Goal: Task Accomplishment & Management: Complete application form

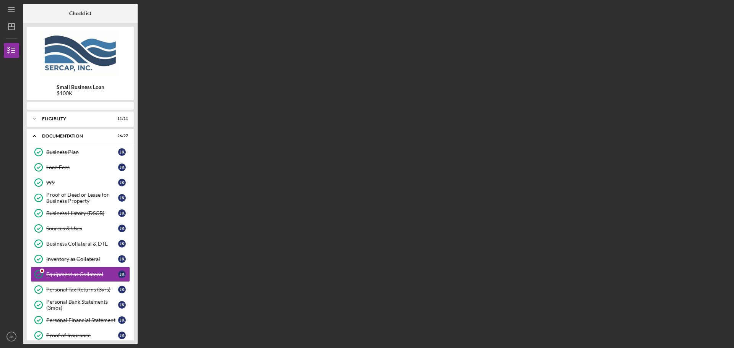
scroll to position [49, 0]
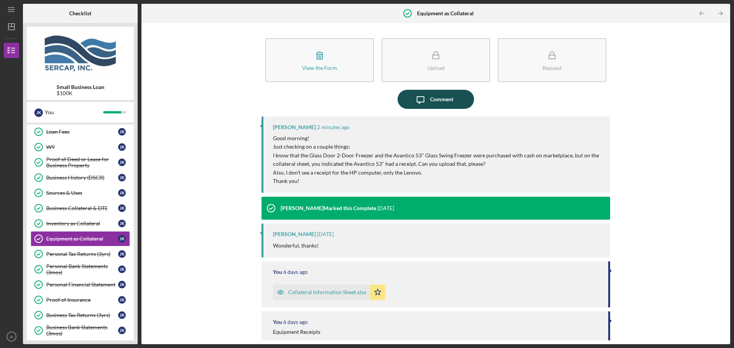
click at [445, 101] on div "Comment" at bounding box center [441, 99] width 23 height 19
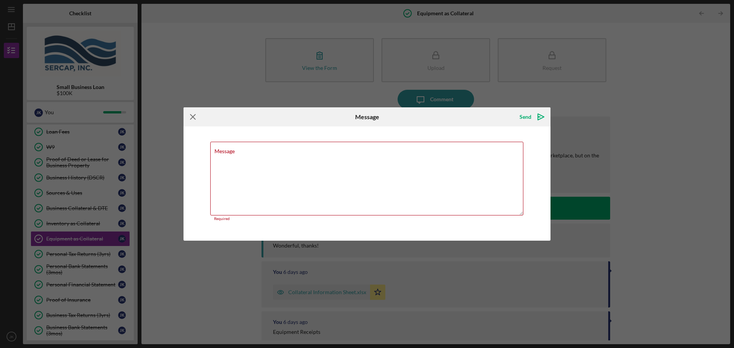
click at [190, 114] on icon "Icon/Menu Close" at bounding box center [192, 116] width 19 height 19
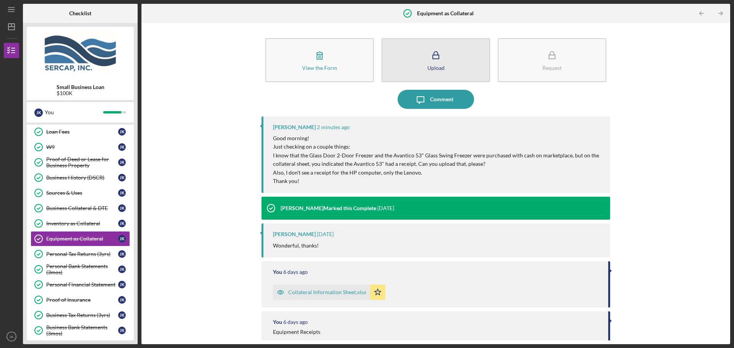
click at [433, 50] on icon "button" at bounding box center [435, 55] width 19 height 19
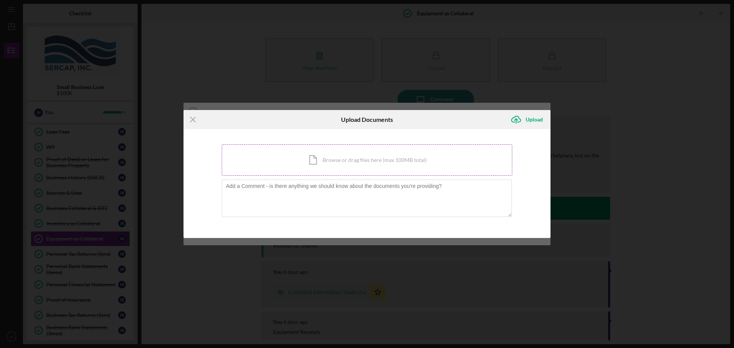
click at [337, 158] on div "Icon/Document Browse or drag files here (max 100MB total) Tap to choose files o…" at bounding box center [367, 159] width 290 height 31
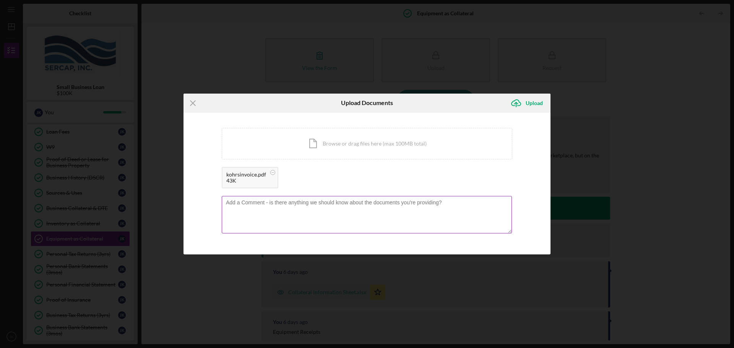
click at [308, 214] on textarea at bounding box center [367, 214] width 290 height 37
type textarea "Here is the receipt for that freezer you requested."
click at [531, 102] on div "Upload" at bounding box center [534, 103] width 17 height 15
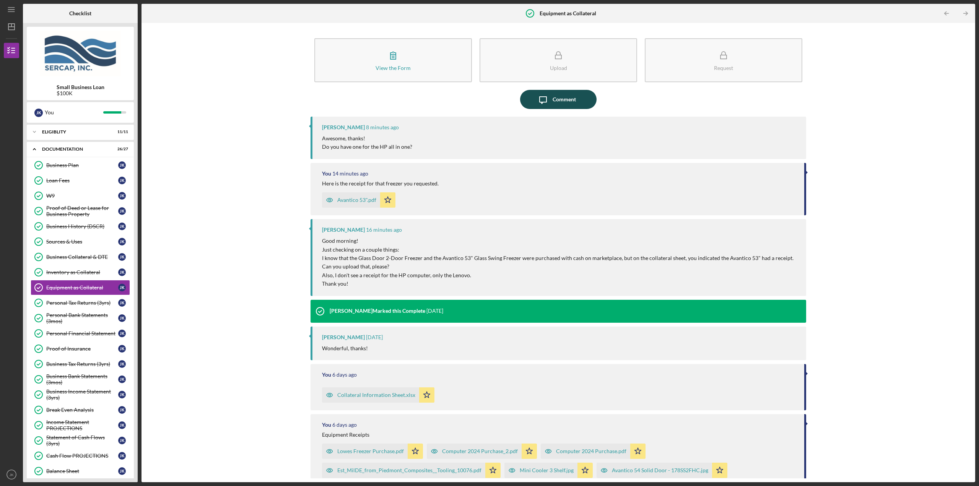
click at [539, 96] on icon "Icon/Message" at bounding box center [542, 99] width 19 height 19
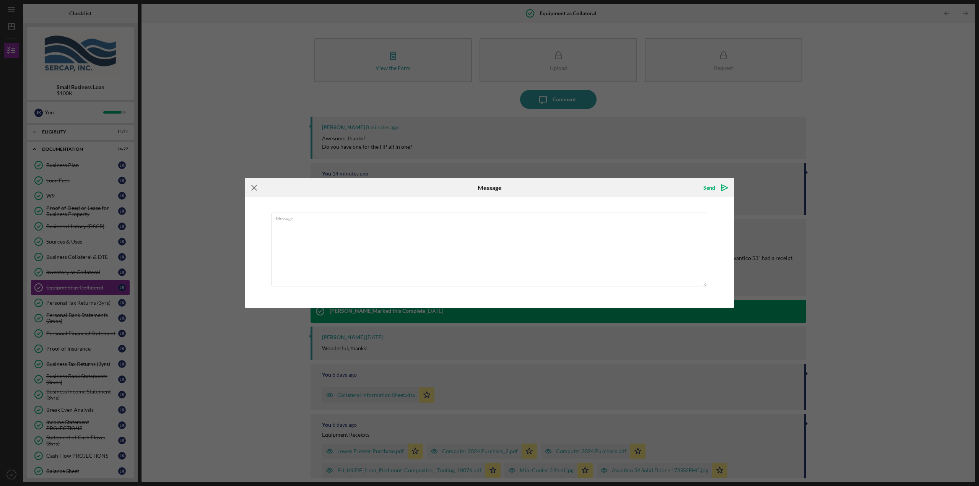
click at [256, 190] on icon "Icon/Menu Close" at bounding box center [254, 187] width 19 height 19
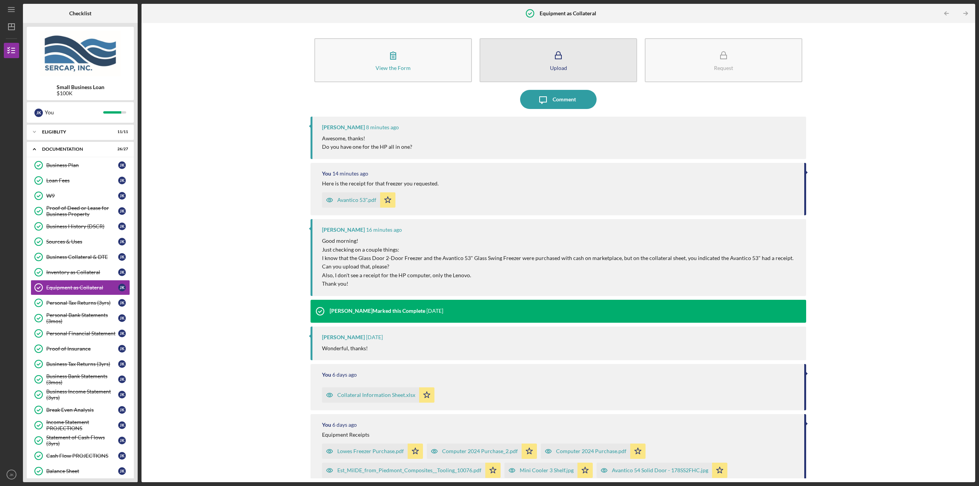
click at [533, 62] on button "Upload" at bounding box center [557, 60] width 157 height 44
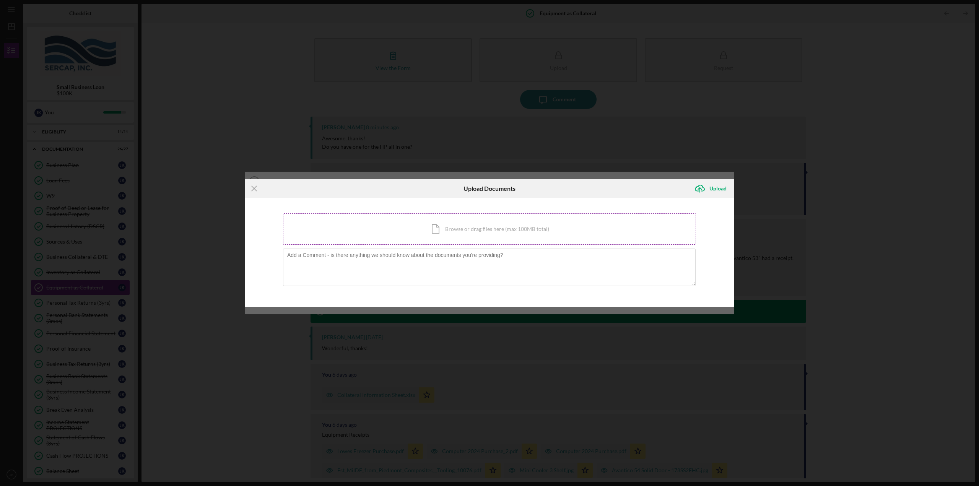
click at [424, 227] on div "Icon/Document Browse or drag files here (max 100MB total) Tap to choose files o…" at bounding box center [489, 228] width 413 height 31
click at [481, 239] on div "Icon/Document Browse or drag files here (max 100MB total) Tap to choose files o…" at bounding box center [489, 228] width 413 height 31
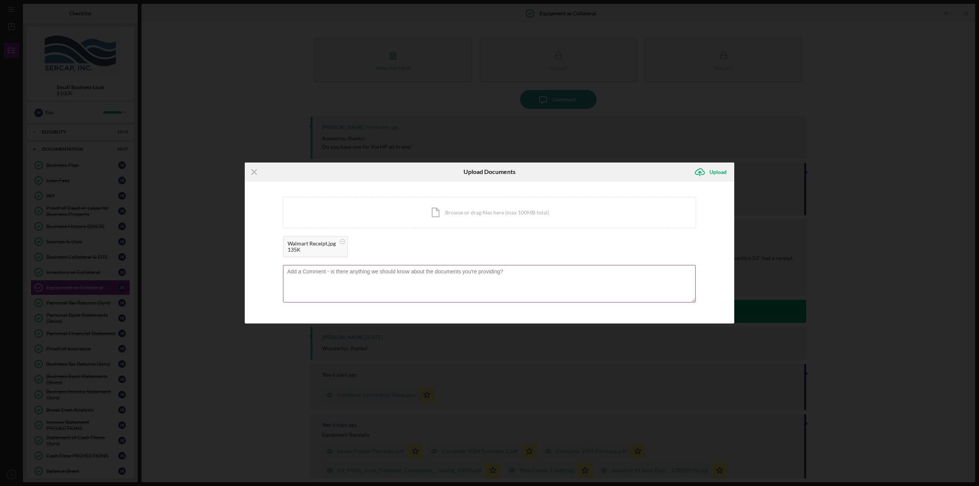
click at [336, 271] on textarea at bounding box center [489, 283] width 412 height 37
type textarea "I can't find that hard copy receipt in my 2023 folder that has a million receip…"
click at [713, 174] on div "Upload" at bounding box center [717, 171] width 17 height 15
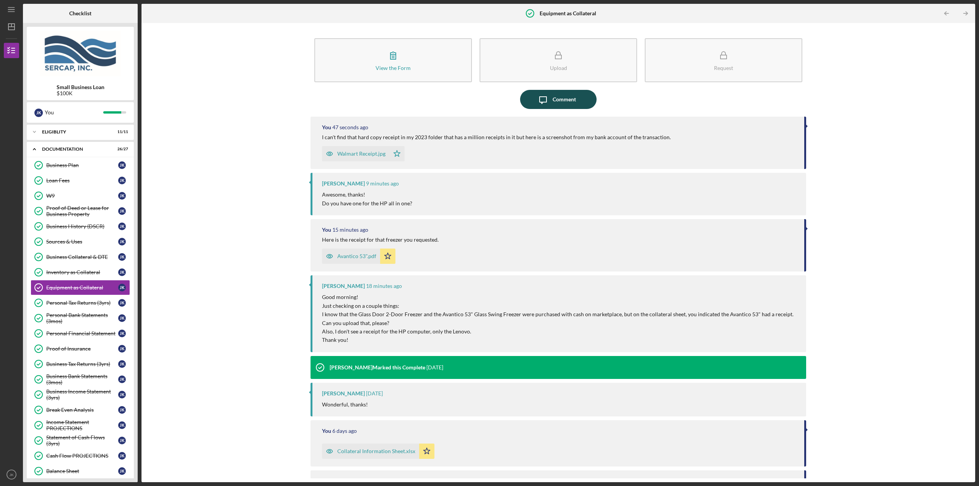
click at [545, 102] on icon "Icon/Message" at bounding box center [542, 99] width 19 height 19
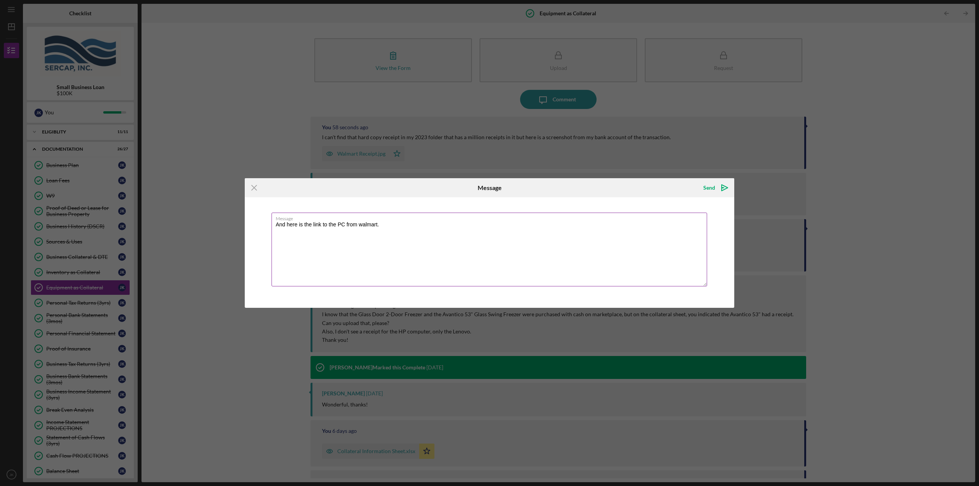
type textarea "And here is the link to the PC from walmart. https://www.walmart.com/ip/HP-24-A…"
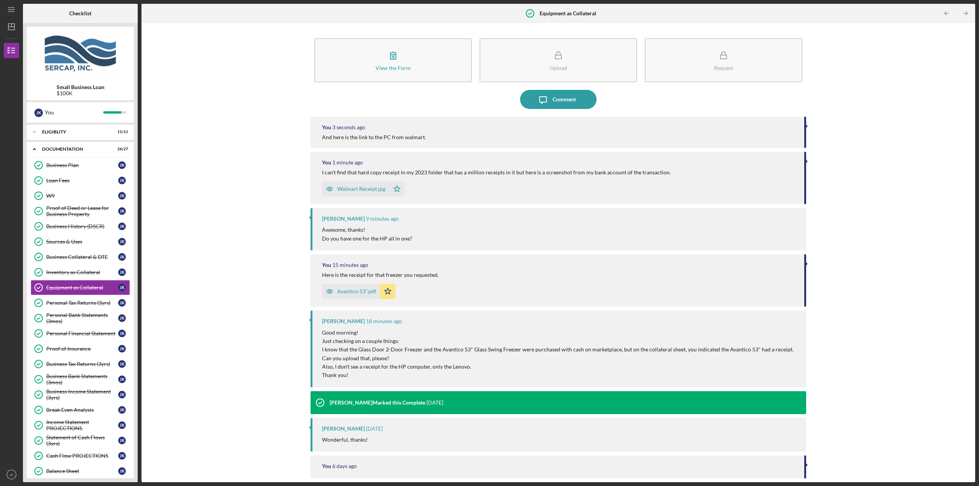
click at [446, 137] on div "And here is the link to the PC from walmart." at bounding box center [559, 137] width 474 height 6
click at [407, 138] on div "And here is the link to the PC from walmart." at bounding box center [374, 137] width 104 height 6
click at [526, 101] on button "Icon/Message Comment" at bounding box center [558, 99] width 76 height 19
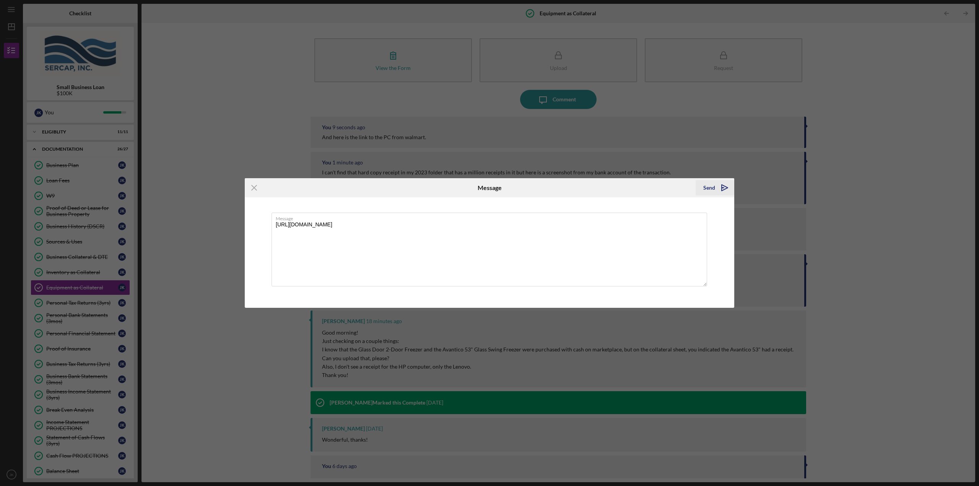
type textarea "https://www.walmart.com/ip/HP-24-AIO-Intel-Core-N300-8-256-Touch-Wireless-KB-M-…"
click at [723, 183] on icon "Icon/icon-invite-send" at bounding box center [724, 187] width 19 height 19
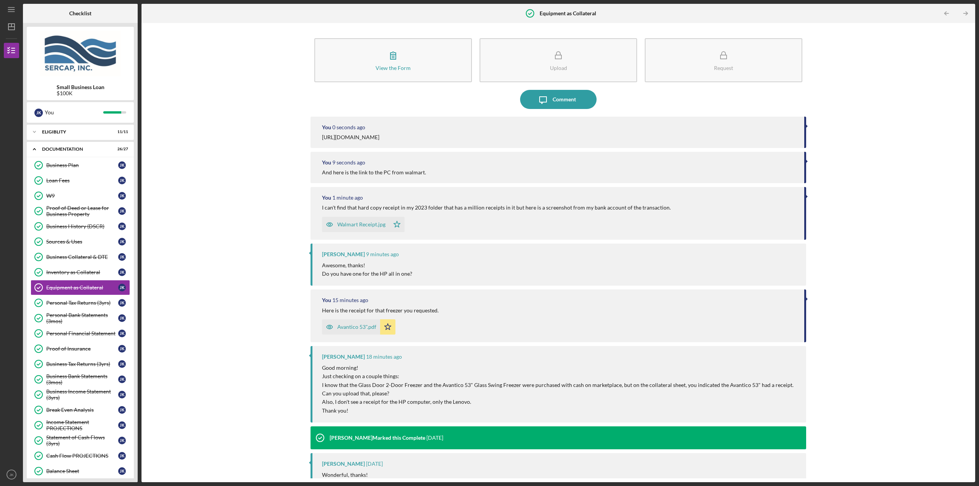
click at [261, 131] on div "View the Form Form Upload Request Icon/Message Comment You 0 seconds ago https:…" at bounding box center [558, 252] width 826 height 451
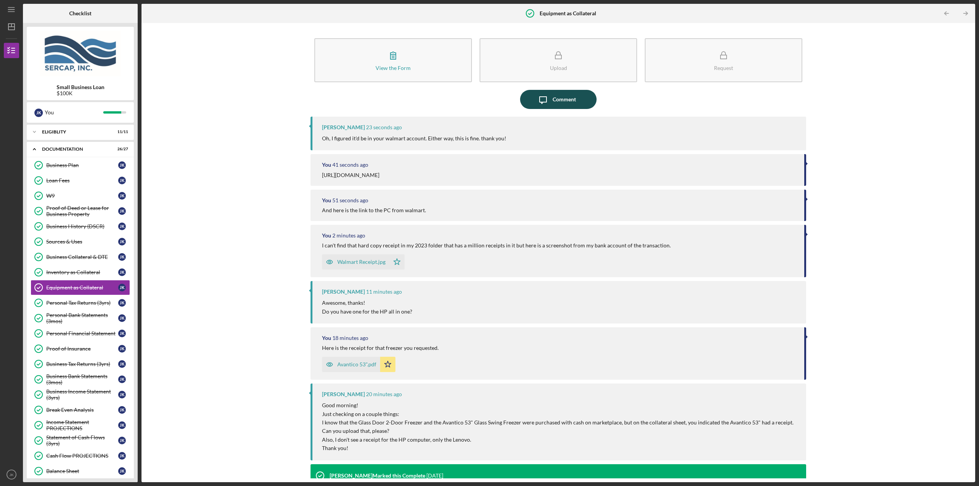
click at [535, 105] on icon "Icon/Message" at bounding box center [542, 99] width 19 height 19
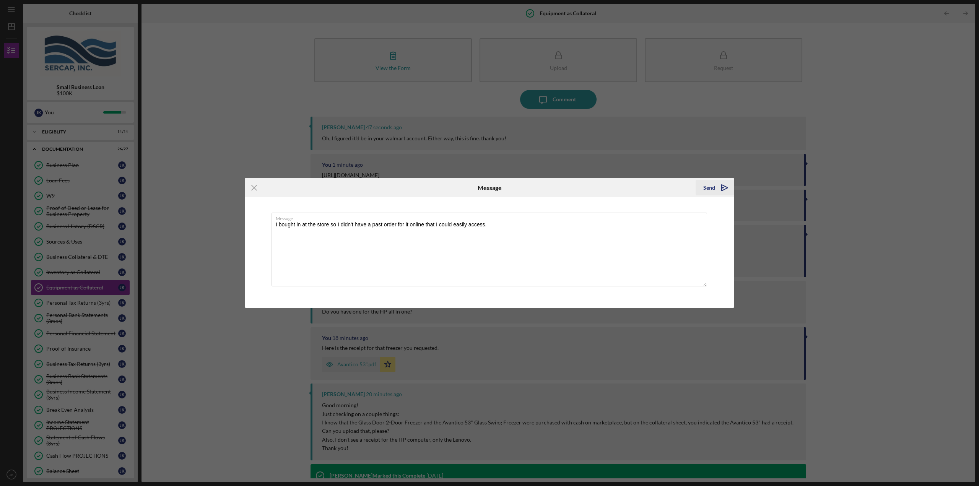
type textarea "I bought in at the store so I didn't have a past order for it online that I cou…"
click at [709, 187] on div "Send" at bounding box center [709, 187] width 12 height 15
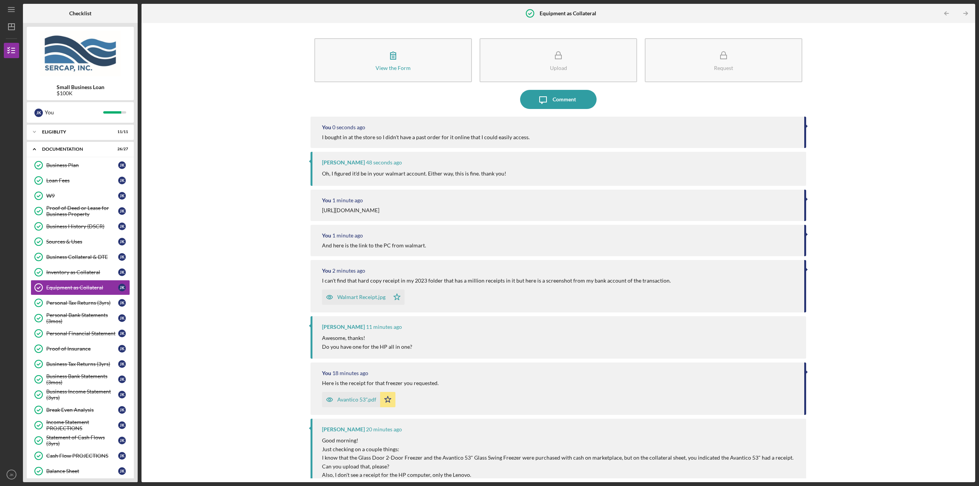
click at [229, 121] on div "View the Form Form Upload Request Icon/Message Comment You 0 seconds ago I boug…" at bounding box center [558, 252] width 826 height 451
click at [236, 161] on div "View the Form Form Upload Request Icon/Message Comment You 3 minutes ago I boug…" at bounding box center [558, 252] width 826 height 451
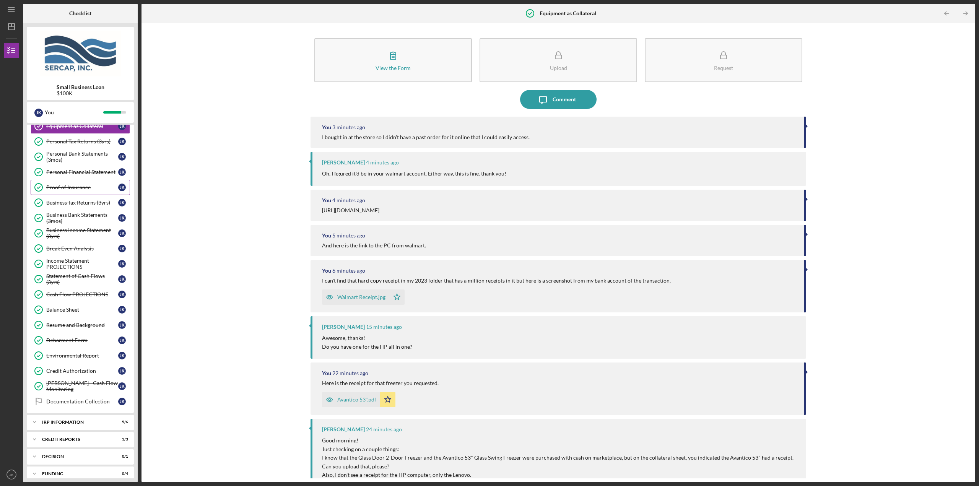
scroll to position [186, 0]
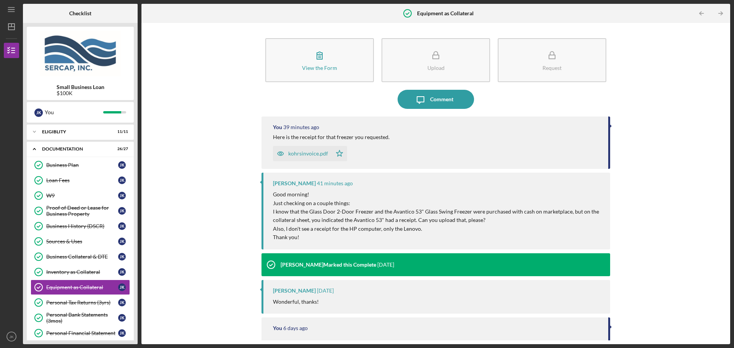
scroll to position [49, 0]
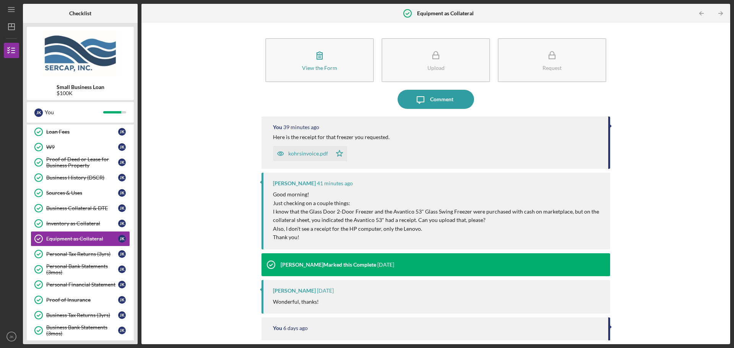
click at [198, 54] on div "View the Form Form Upload Request Icon/Message Comment You 39 minutes ago Here …" at bounding box center [435, 184] width 581 height 314
click at [9, 9] on icon "Icon/Menu" at bounding box center [11, 9] width 17 height 17
